Goal: Book appointment/travel/reservation

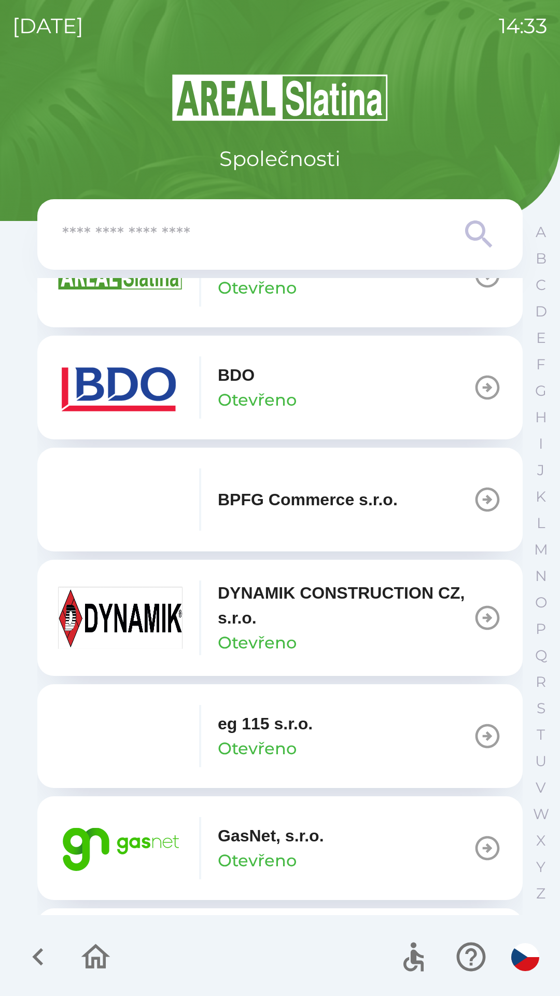
scroll to position [298, 0]
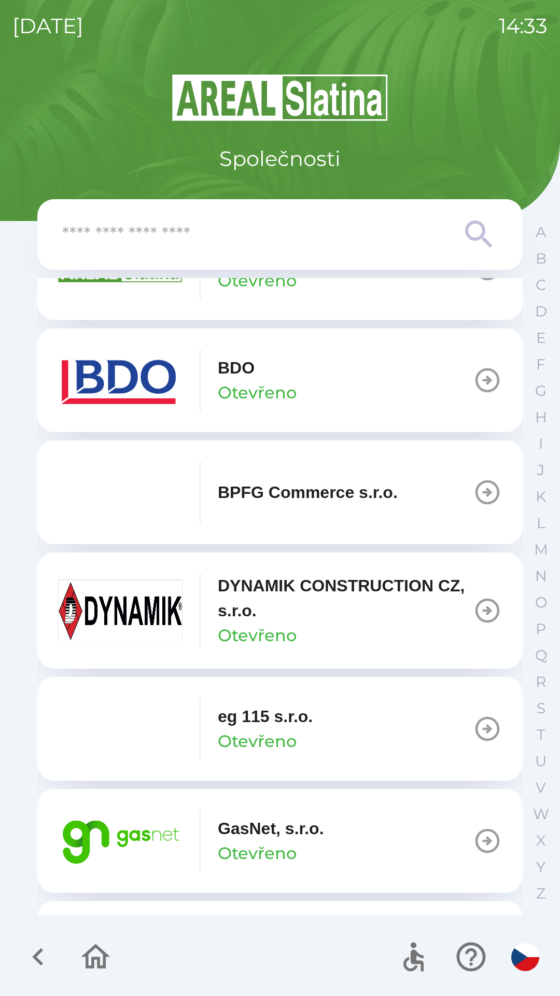
click at [293, 833] on p "GasNet, s.r.o." at bounding box center [271, 828] width 106 height 25
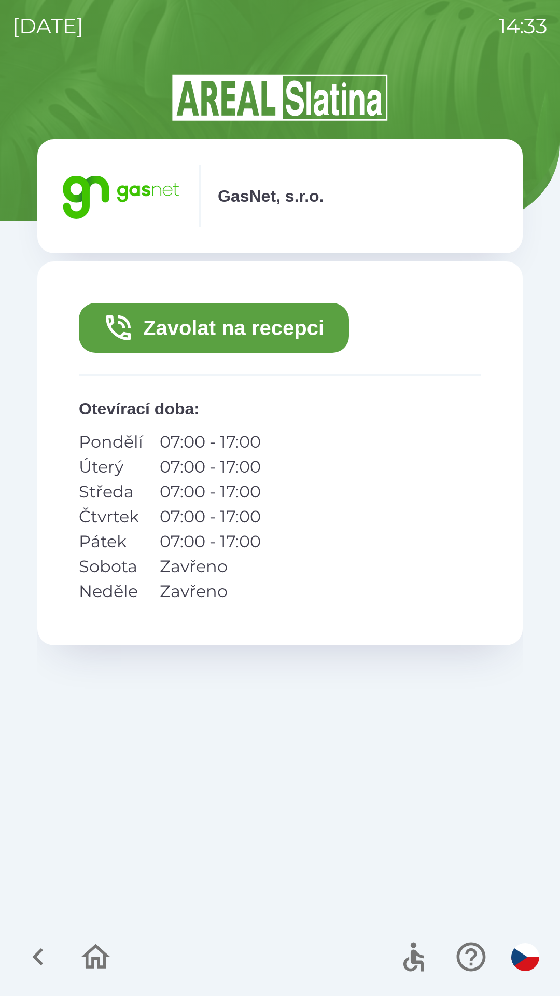
click at [306, 339] on button "Zavolat na recepci" at bounding box center [214, 328] width 270 height 50
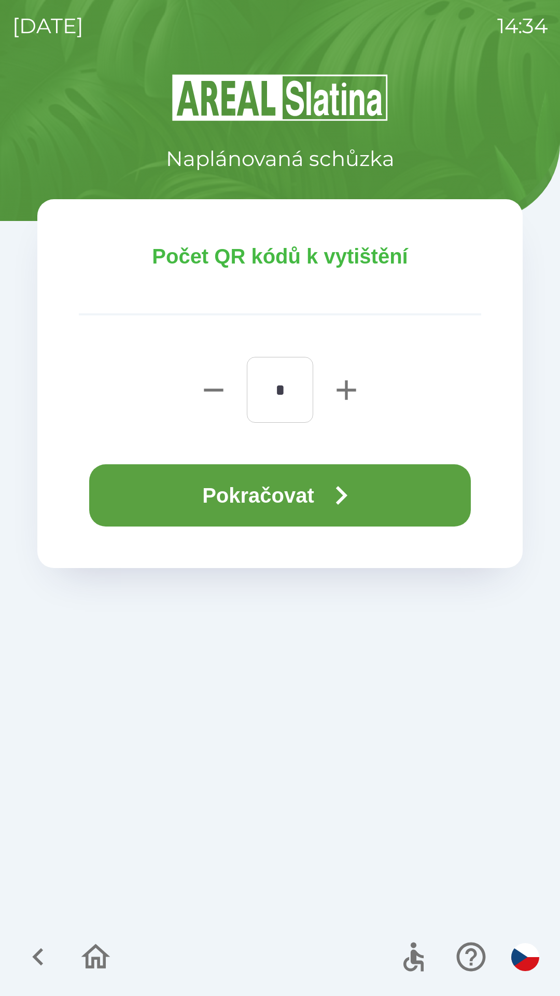
click at [294, 489] on button "Pokračovat" at bounding box center [280, 495] width 382 height 62
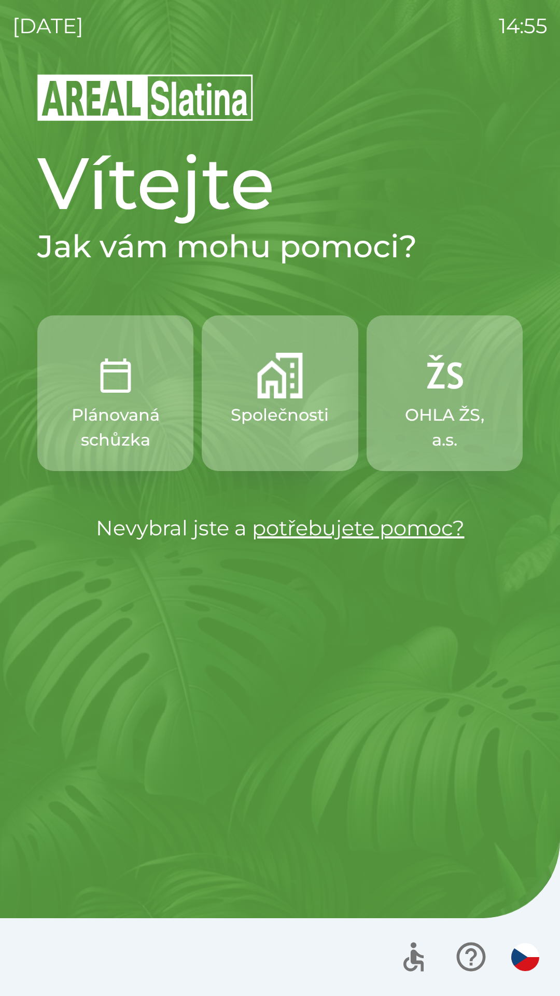
click at [280, 387] on img "button" at bounding box center [280, 376] width 46 height 46
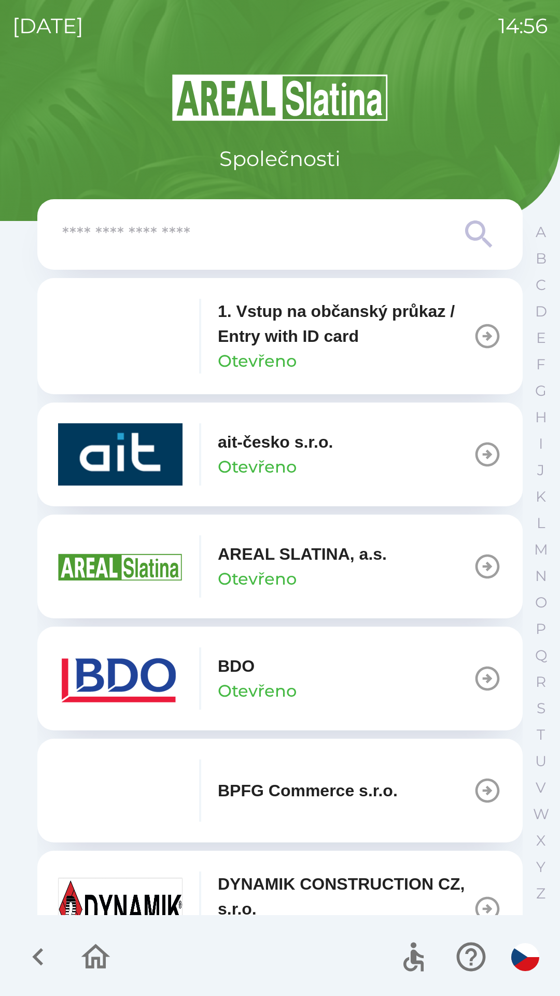
click at [143, 670] on img "button" at bounding box center [120, 678] width 125 height 62
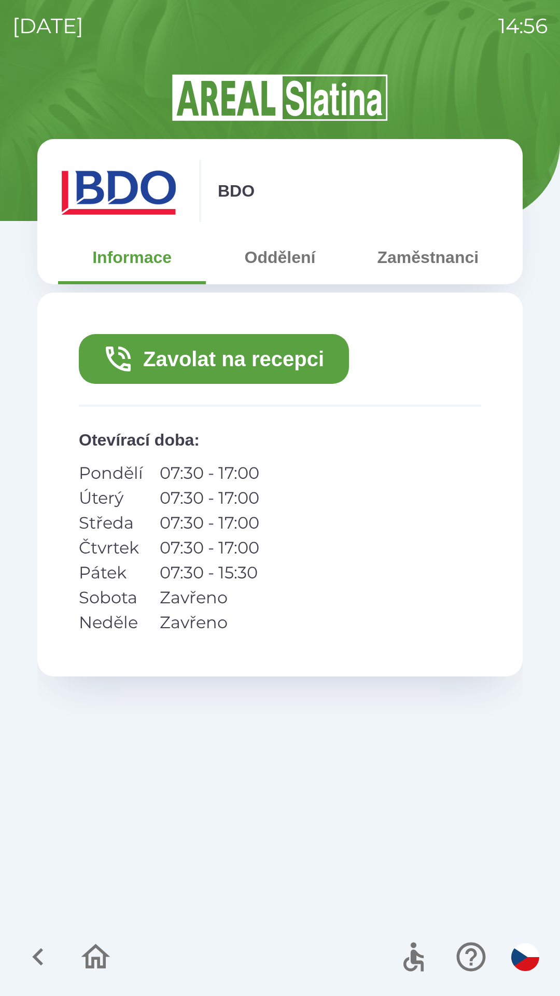
click at [251, 367] on button "Zavolat na recepci" at bounding box center [214, 359] width 270 height 50
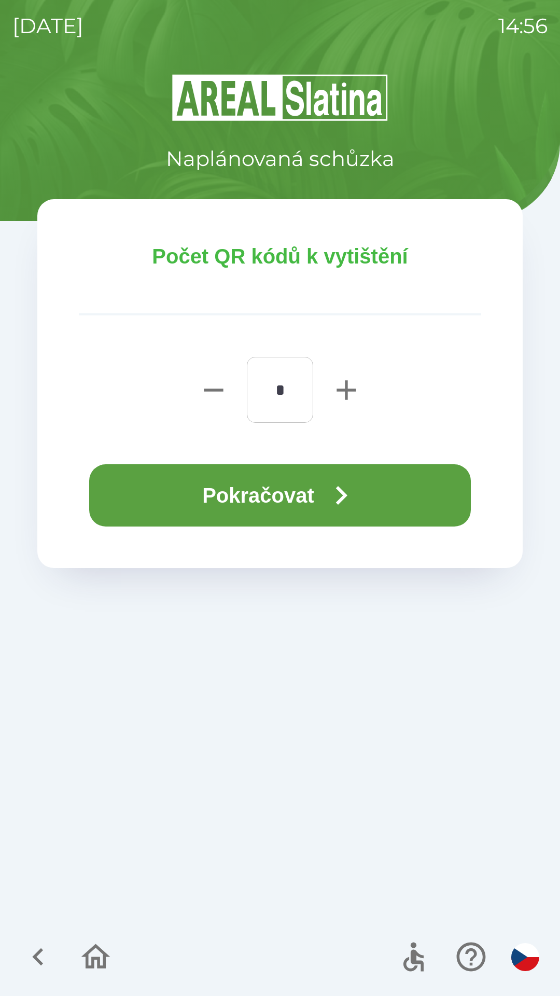
click at [302, 500] on button "Pokračovat" at bounding box center [280, 495] width 382 height 62
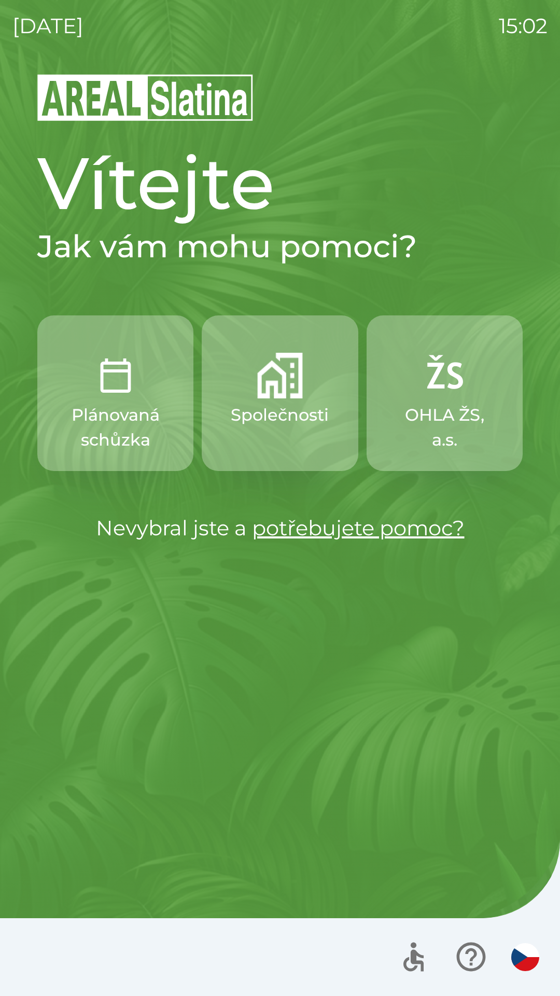
click at [274, 375] on img "button" at bounding box center [280, 376] width 46 height 46
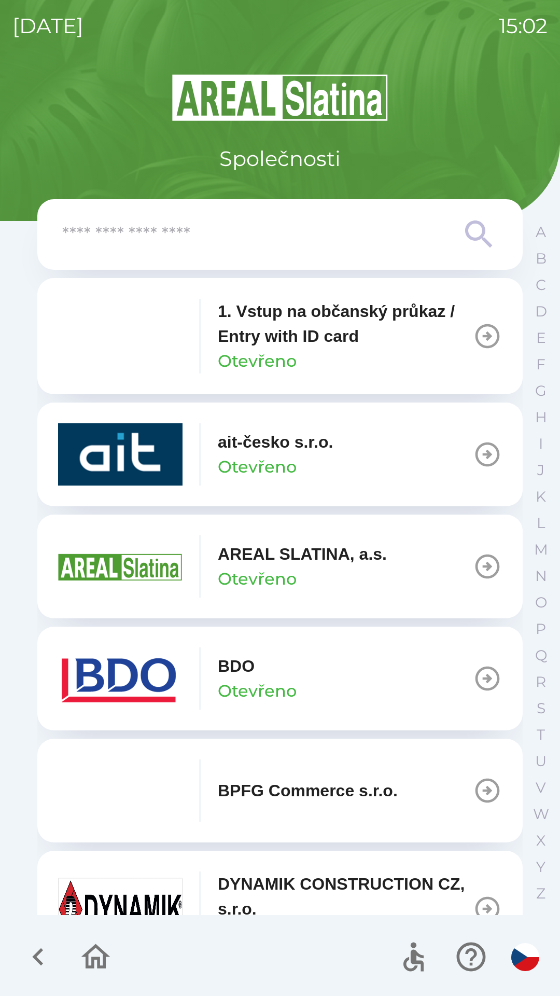
click at [169, 669] on img "button" at bounding box center [120, 678] width 125 height 62
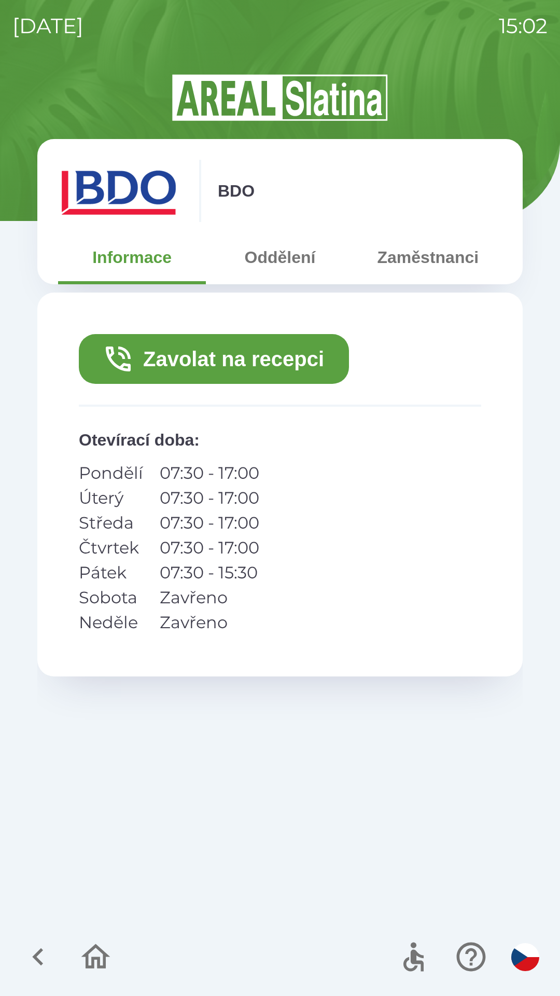
click at [201, 350] on button "Zavolat na recepci" at bounding box center [214, 359] width 270 height 50
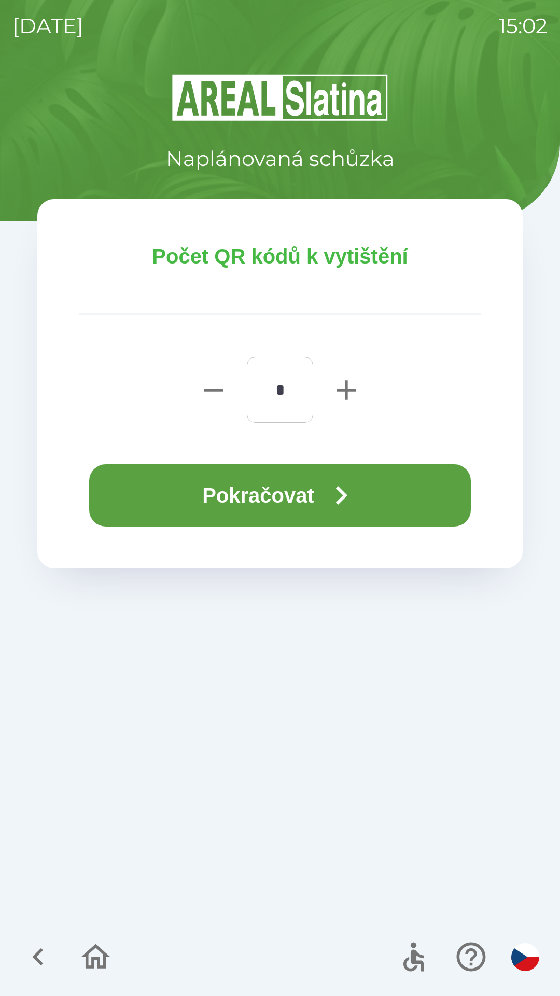
click at [244, 491] on button "Pokračovat" at bounding box center [280, 495] width 382 height 62
